Goal: Task Accomplishment & Management: Use online tool/utility

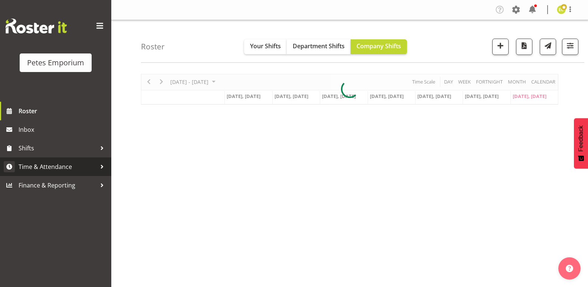
click at [36, 167] on span "Time & Attendance" at bounding box center [58, 166] width 78 height 11
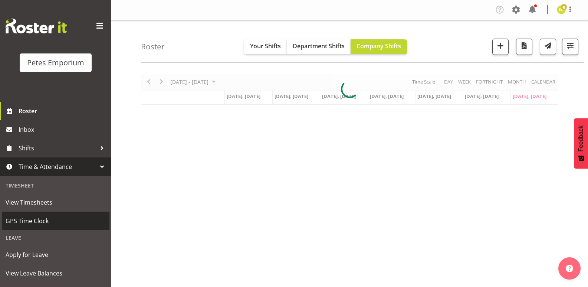
click at [13, 220] on span "GPS Time Clock" at bounding box center [56, 220] width 100 height 11
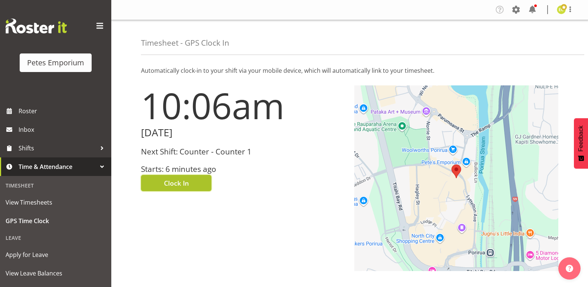
click at [175, 180] on span "Clock In" at bounding box center [176, 183] width 25 height 10
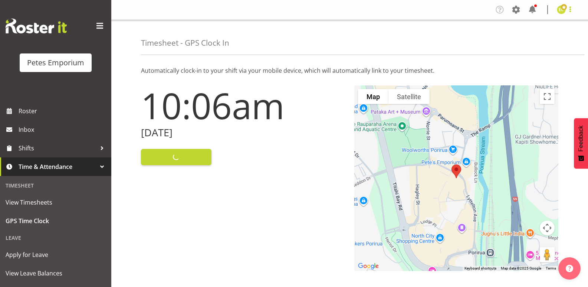
click at [571, 5] on span at bounding box center [570, 9] width 9 height 9
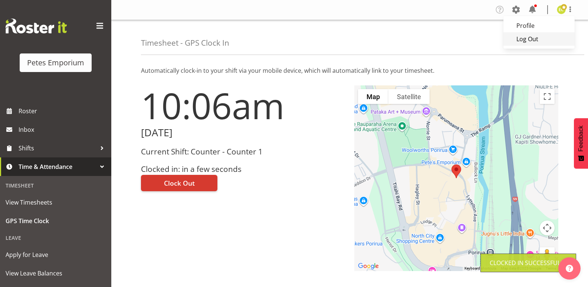
click at [535, 38] on link "Log Out" at bounding box center [539, 38] width 71 height 13
